Goal: Navigation & Orientation: Find specific page/section

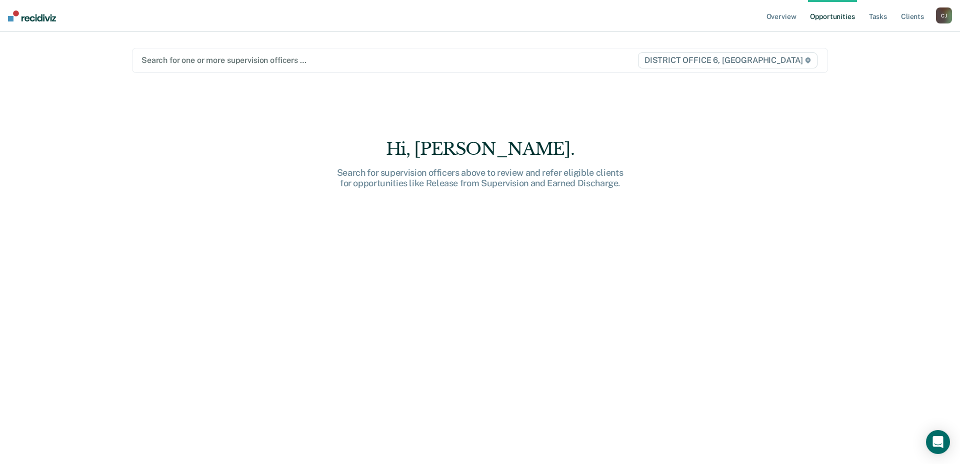
click at [941, 16] on div "[PERSON_NAME]" at bounding box center [944, 15] width 16 height 16
click at [898, 64] on link "Go to Operations" at bounding box center [903, 65] width 80 height 8
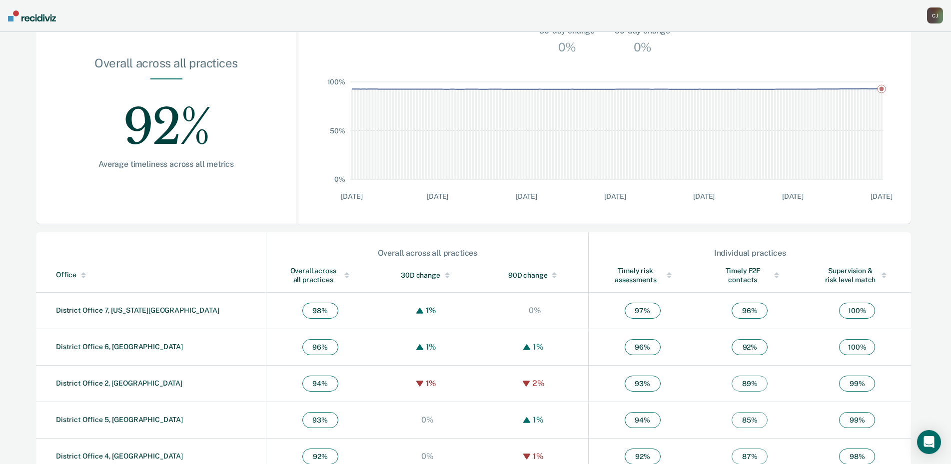
scroll to position [150, 0]
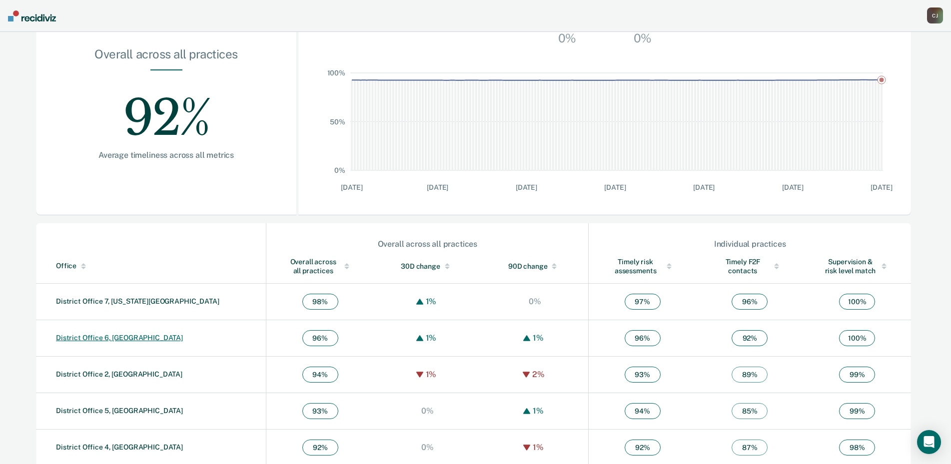
click at [102, 340] on link "District Office 6, [GEOGRAPHIC_DATA]" at bounding box center [119, 338] width 127 height 8
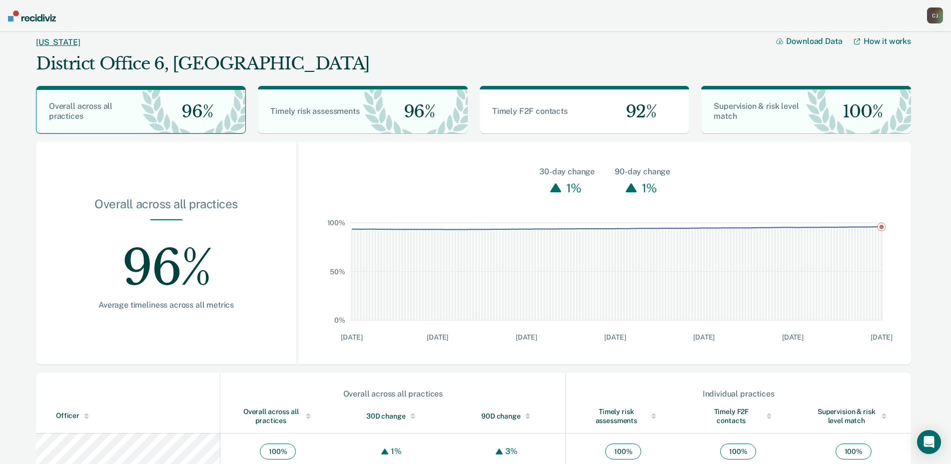
click at [48, 41] on link "[US_STATE]" at bounding box center [58, 41] width 44 height 9
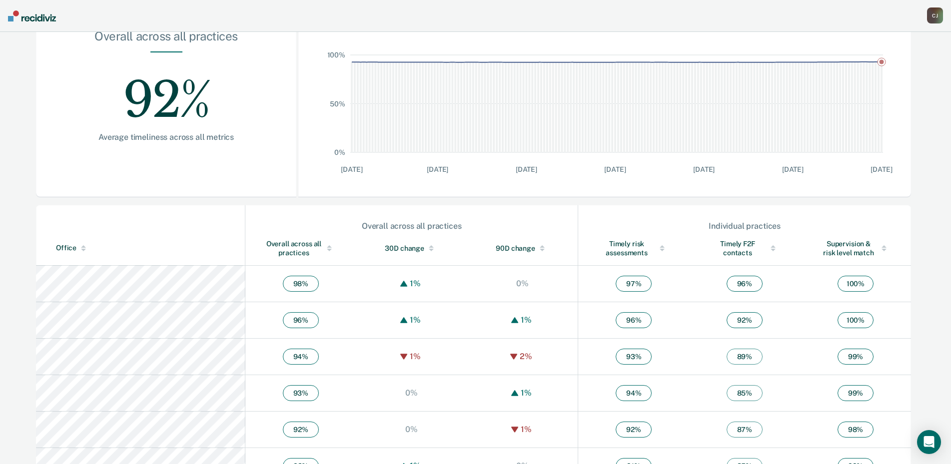
scroll to position [200, 0]
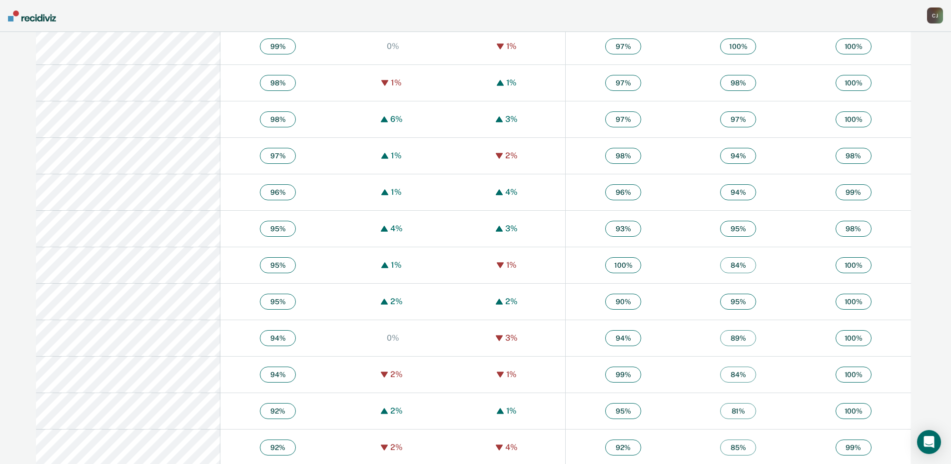
scroll to position [634, 0]
